Goal: Task Accomplishment & Management: Use online tool/utility

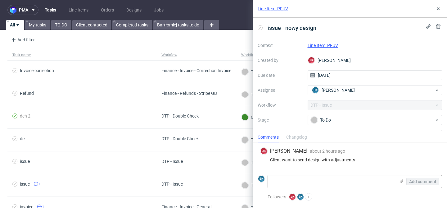
click at [319, 45] on link "Line Item: PFUV" at bounding box center [323, 45] width 30 height 5
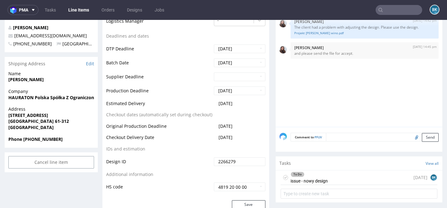
scroll to position [261, 0]
click at [330, 178] on div "To Do issue - nowy design [DATE] BK" at bounding box center [359, 177] width 157 height 15
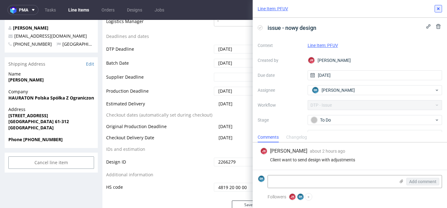
click at [439, 7] on icon at bounding box center [438, 8] width 5 height 5
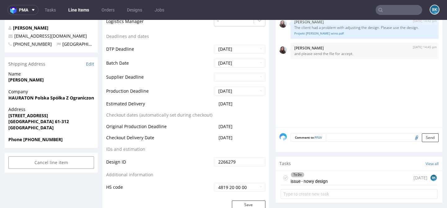
click at [316, 178] on div "To Do issue - nowy design" at bounding box center [309, 177] width 37 height 14
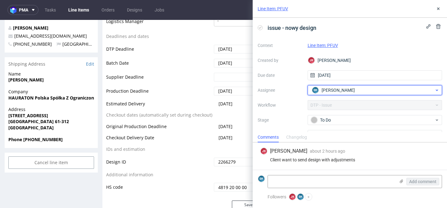
click at [354, 89] on div "[PERSON_NAME] Krystian" at bounding box center [372, 90] width 124 height 10
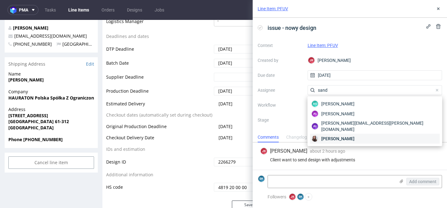
type input "sand"
click at [343, 135] on span "[PERSON_NAME]" at bounding box center [337, 138] width 33 height 6
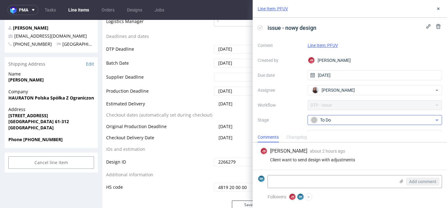
scroll to position [33, 0]
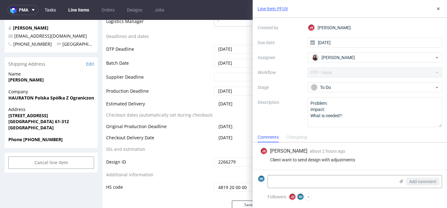
click at [53, 9] on link "Tasks" at bounding box center [50, 10] width 19 height 10
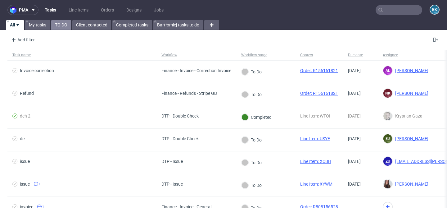
click at [59, 26] on link "TO DO" at bounding box center [61, 25] width 20 height 10
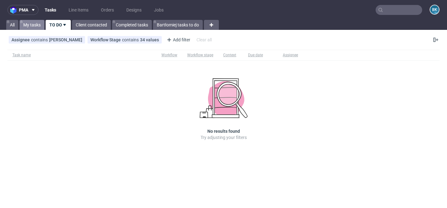
click at [34, 23] on link "My tasks" at bounding box center [32, 25] width 25 height 10
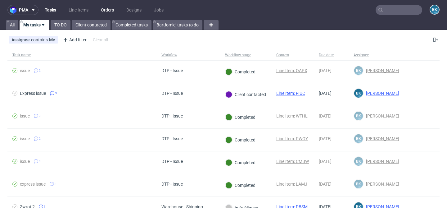
click at [110, 7] on link "Orders" at bounding box center [107, 10] width 20 height 10
